Goal: Information Seeking & Learning: Learn about a topic

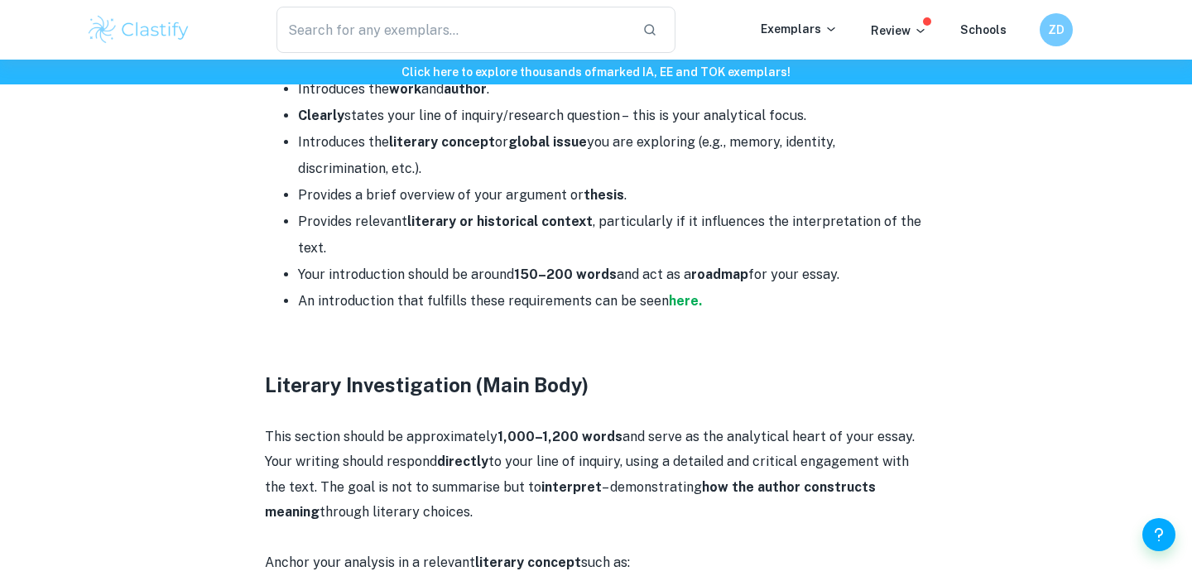
scroll to position [1394, 0]
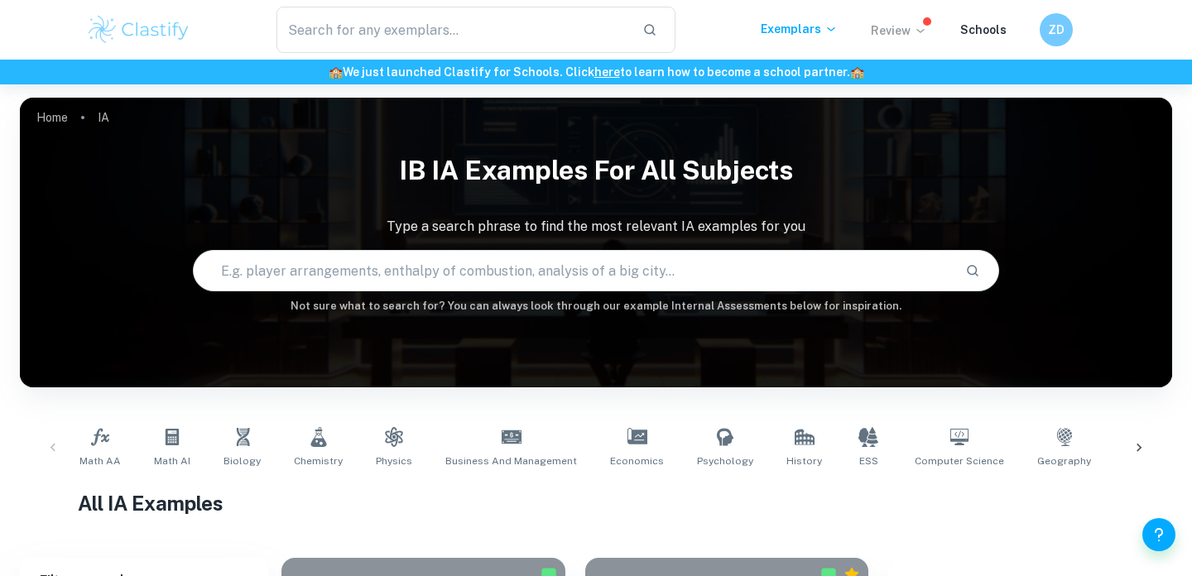
click at [895, 31] on p "Review" at bounding box center [899, 31] width 56 height 18
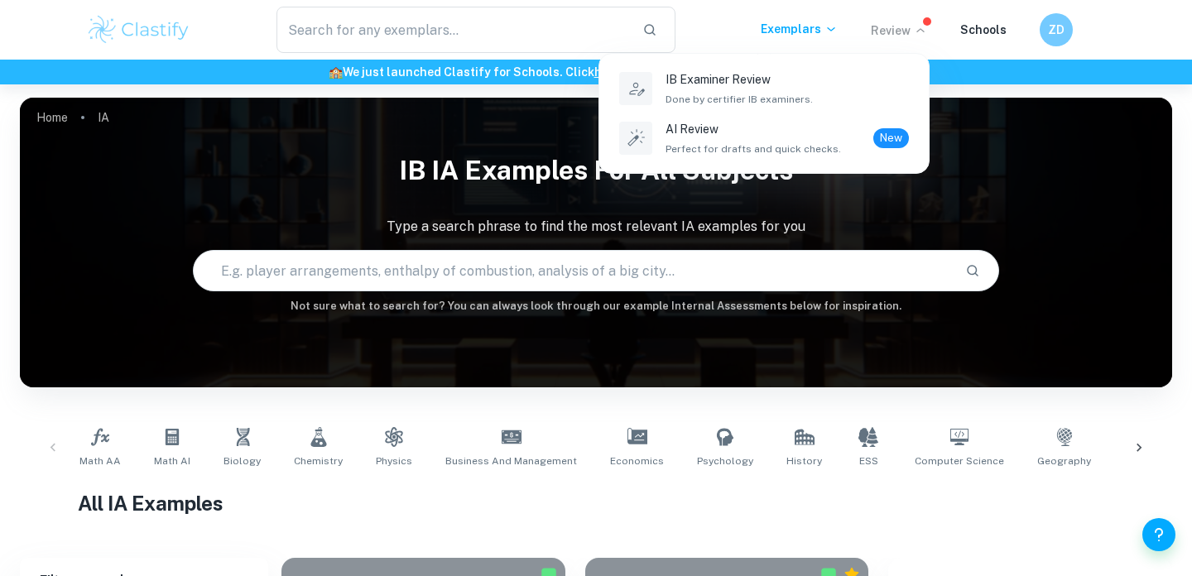
click at [813, 27] on div at bounding box center [596, 288] width 1192 height 576
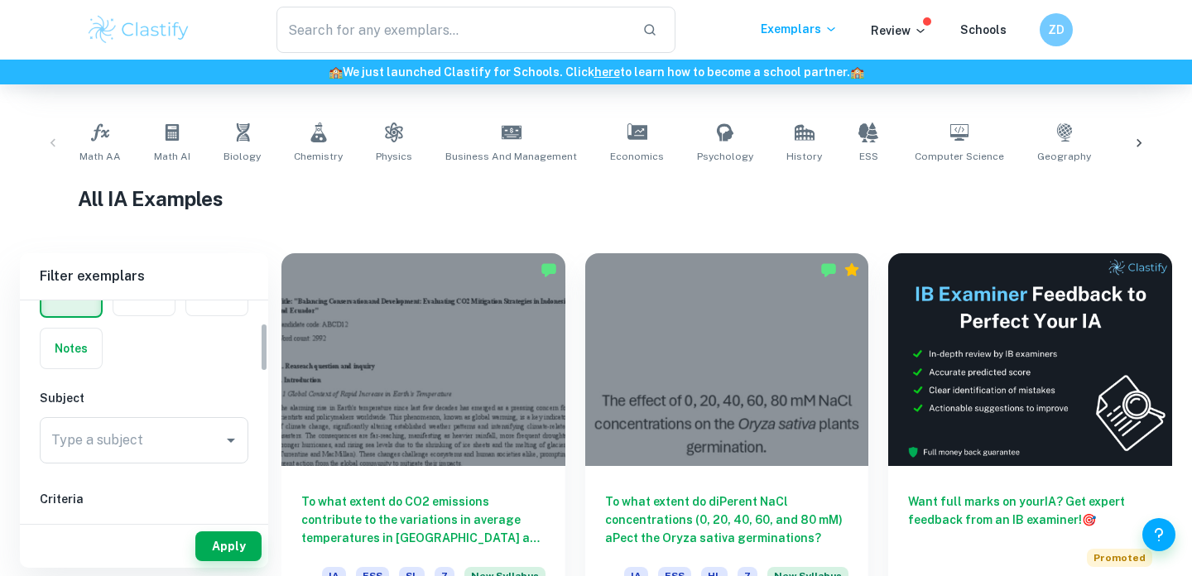
scroll to position [110, 0]
click at [107, 426] on div "Type a subject Type a subject" at bounding box center [144, 432] width 209 height 46
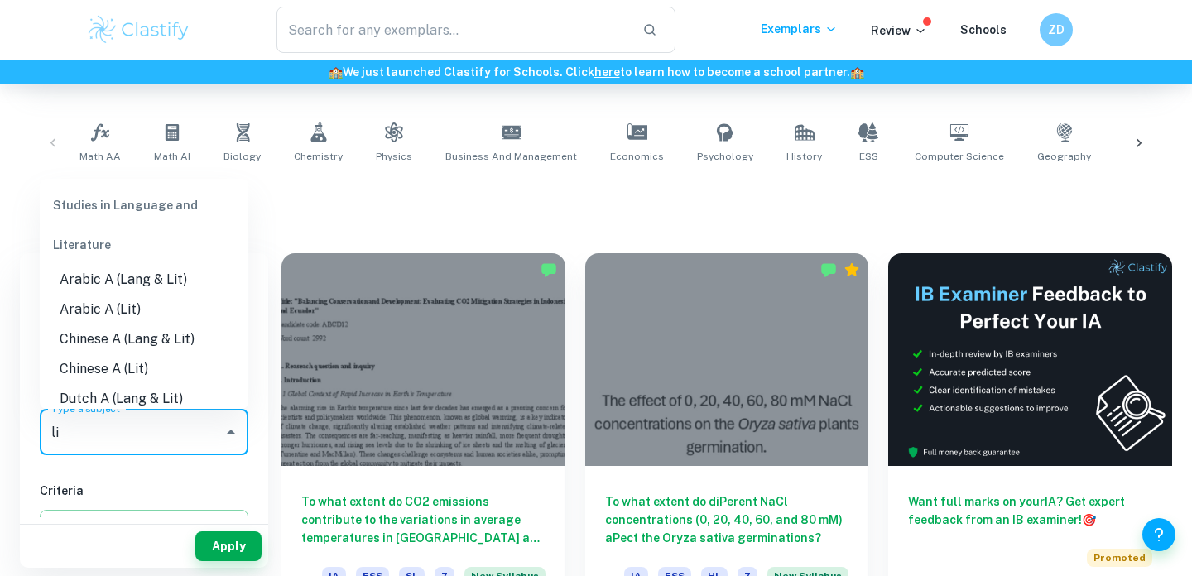
type input "l"
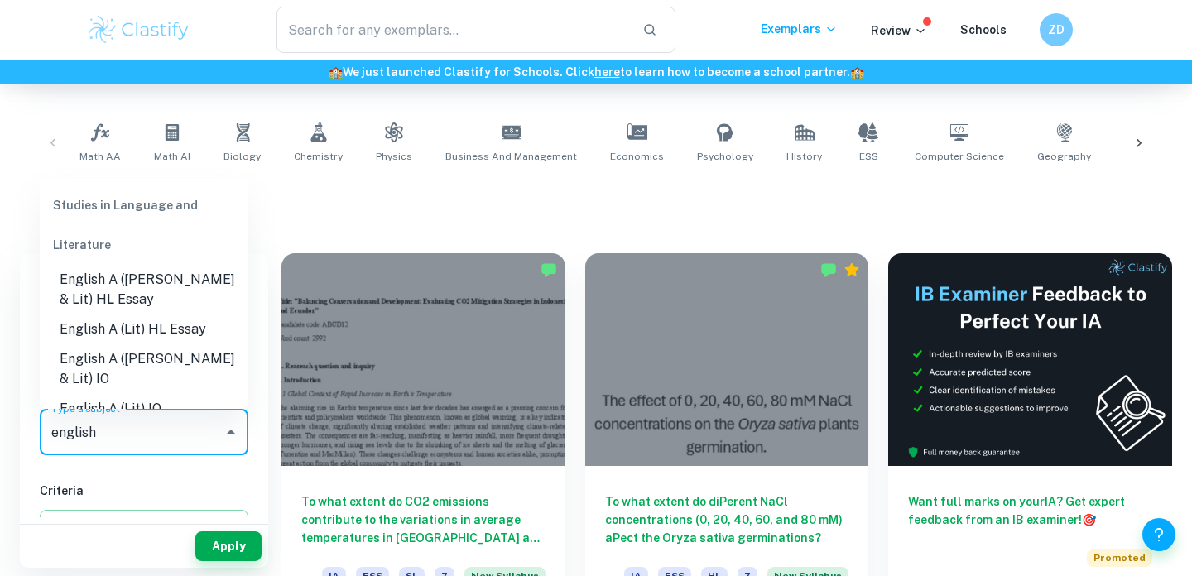
click at [133, 332] on li "English A (Lit) HL Essay" at bounding box center [144, 329] width 209 height 30
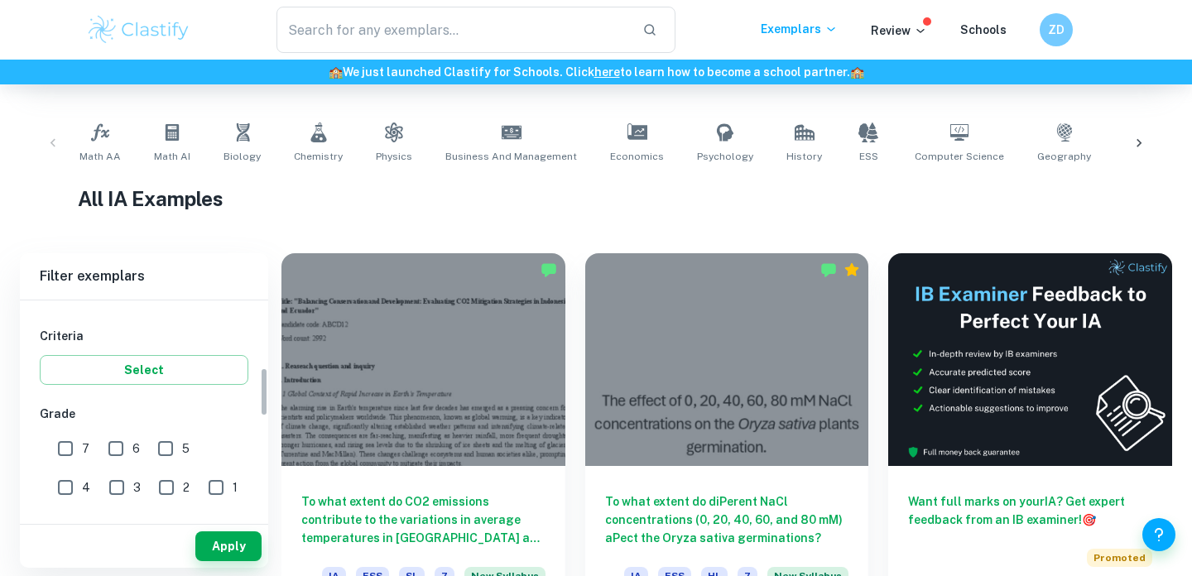
scroll to position [300, 0]
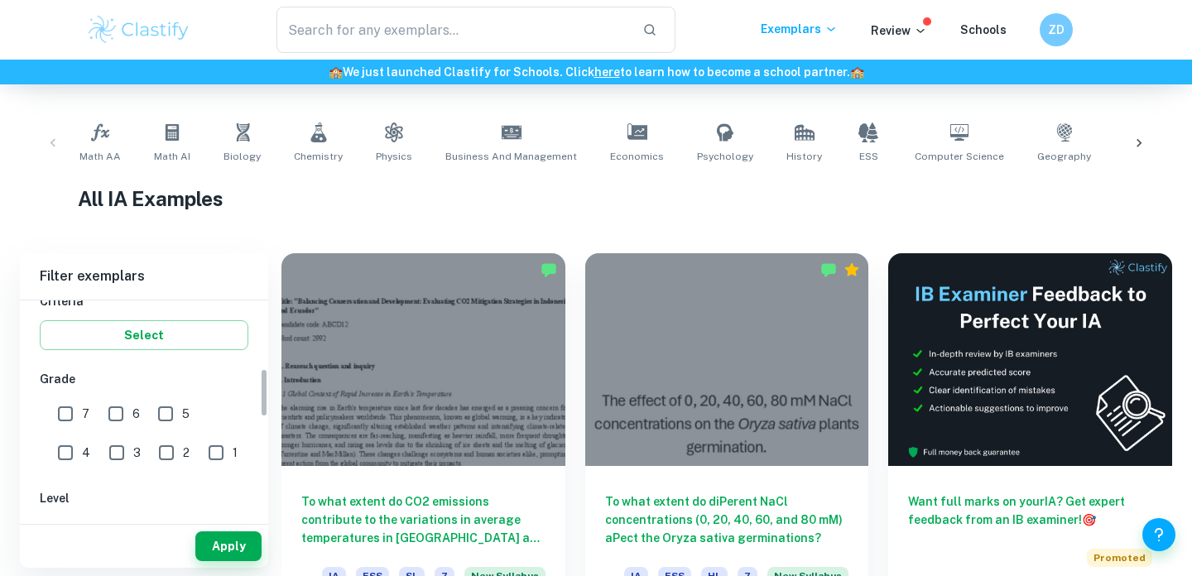
type input "English A (Lit) HL Essay"
click at [70, 416] on input "7" at bounding box center [65, 413] width 33 height 33
checkbox input "true"
click at [207, 536] on button "Apply" at bounding box center [228, 546] width 66 height 30
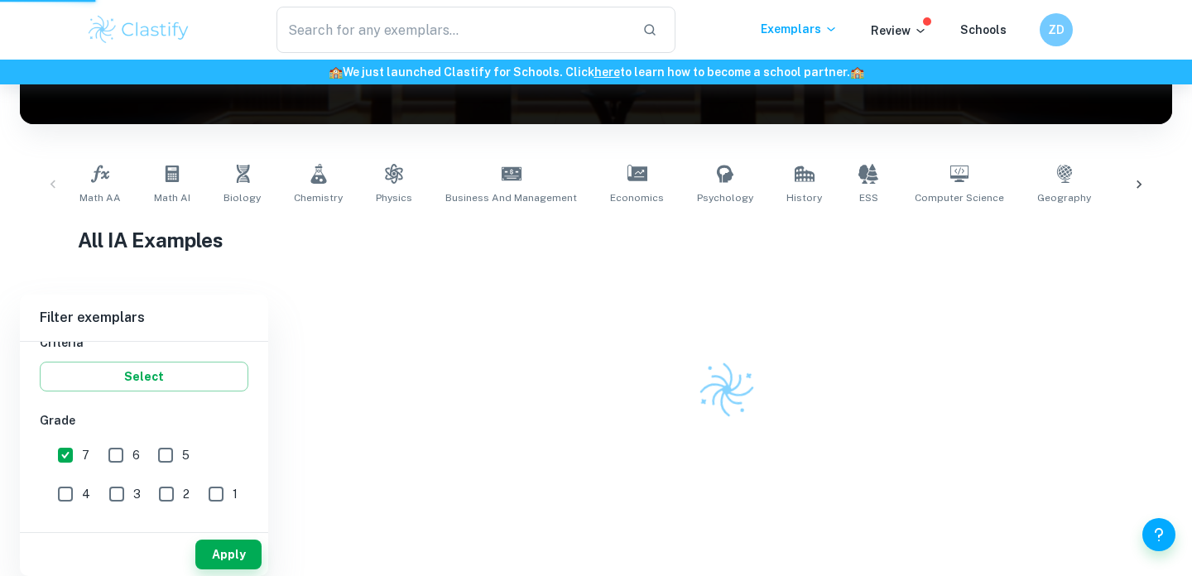
scroll to position [230, 0]
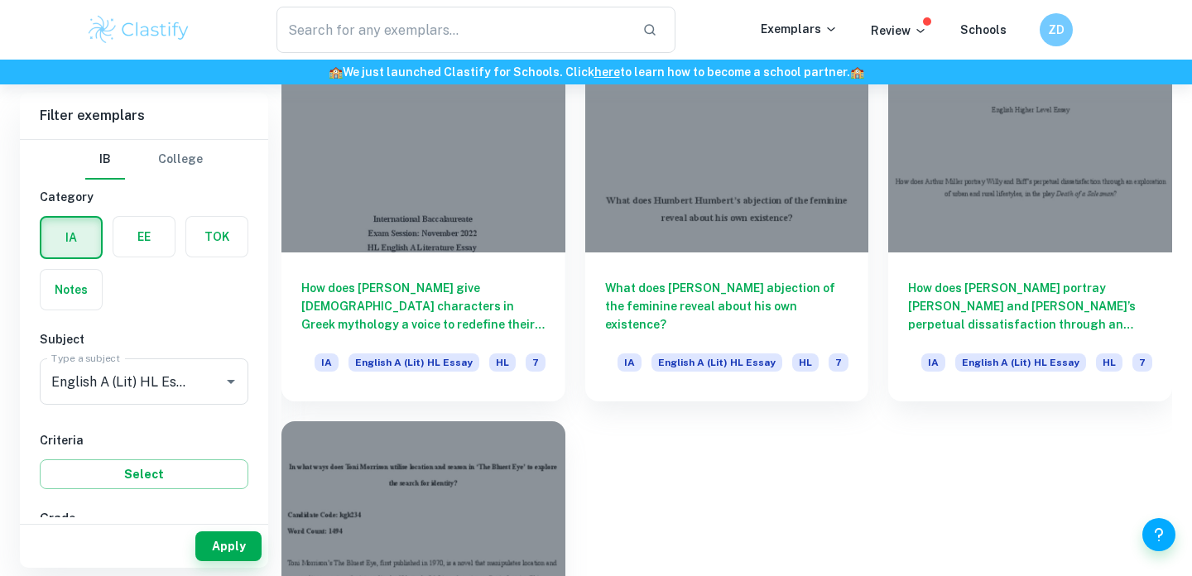
scroll to position [902, 0]
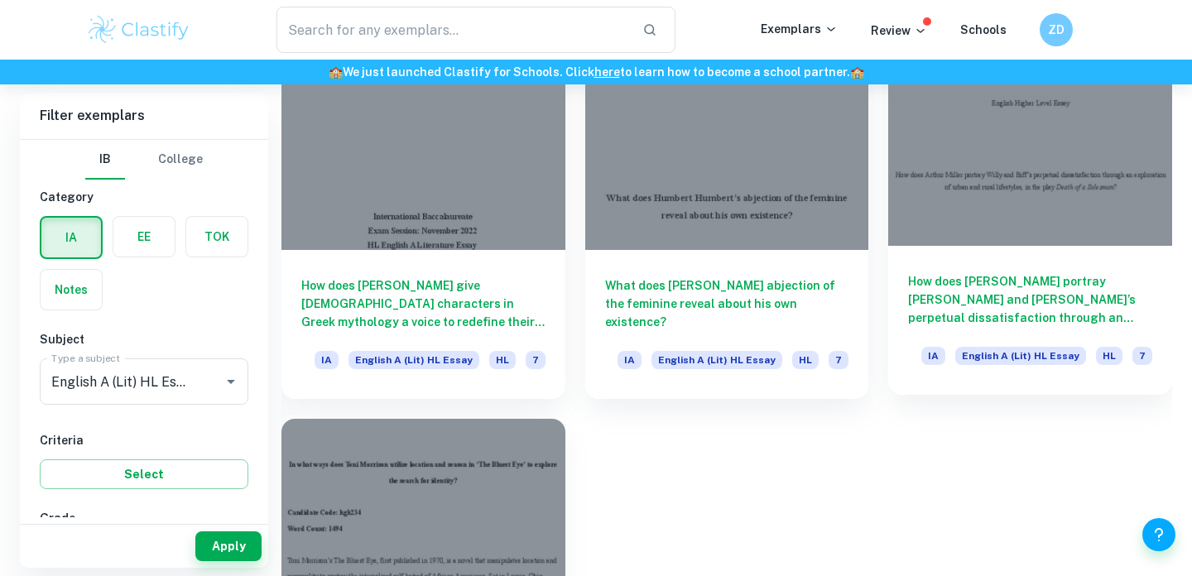
click at [1137, 315] on h6 "How does Arthur Miller portray Willy and Biff’s perpetual dissatisfaction throu…" at bounding box center [1030, 299] width 244 height 55
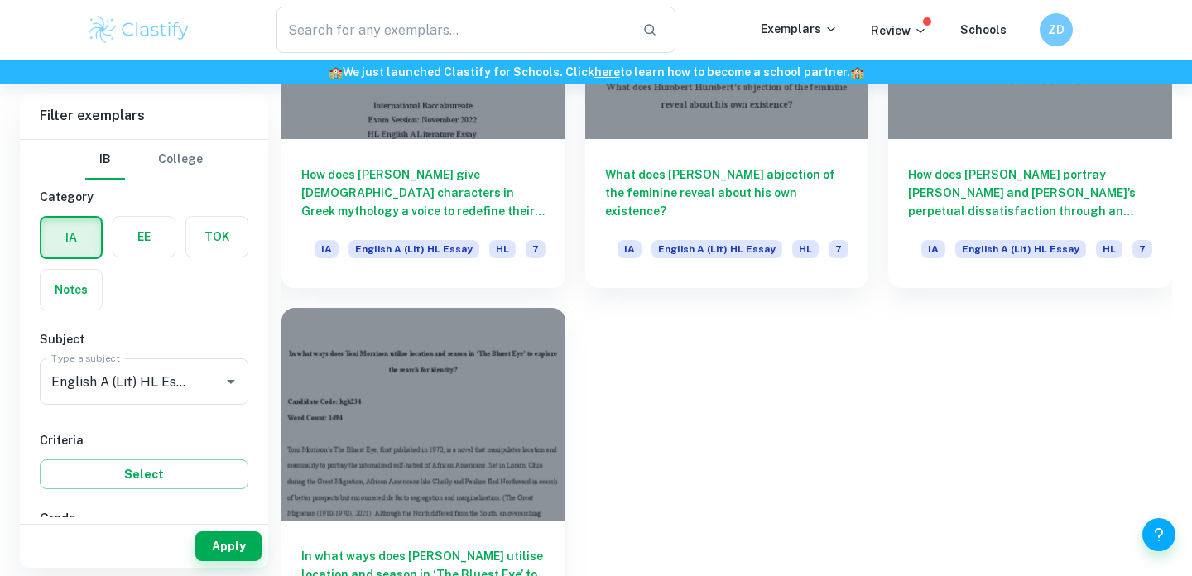
scroll to position [1071, 0]
